Goal: Navigation & Orientation: Find specific page/section

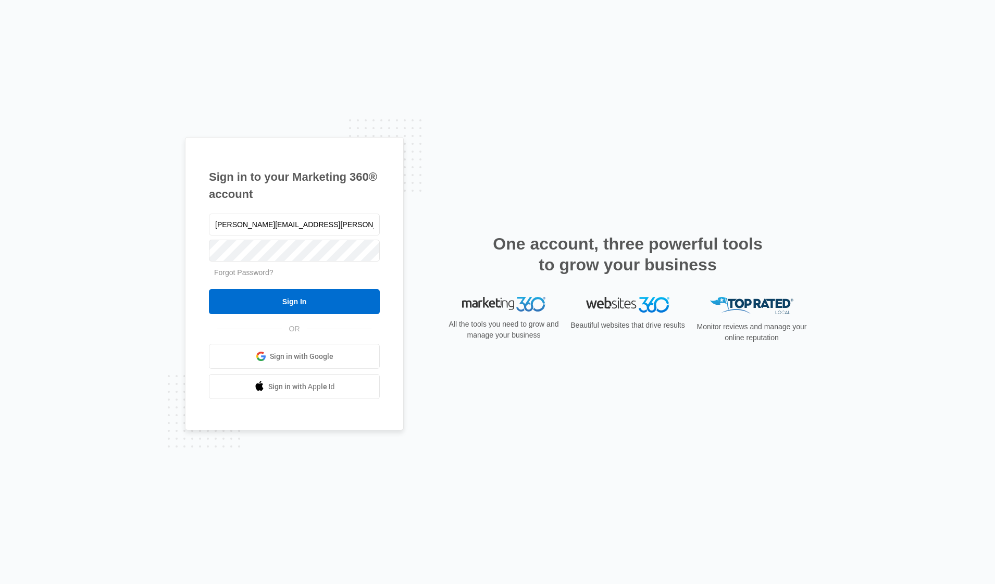
type input "[PERSON_NAME][EMAIL_ADDRESS][PERSON_NAME][DOMAIN_NAME]"
click at [209, 289] on input "Sign In" at bounding box center [294, 301] width 171 height 25
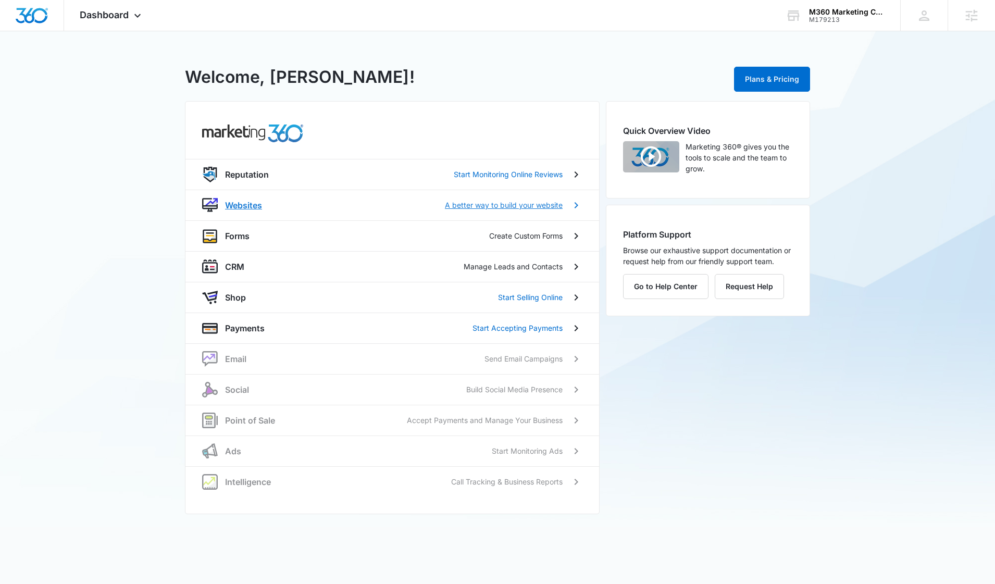
click at [254, 207] on p "Websites" at bounding box center [243, 205] width 37 height 12
